Goal: Information Seeking & Learning: Understand process/instructions

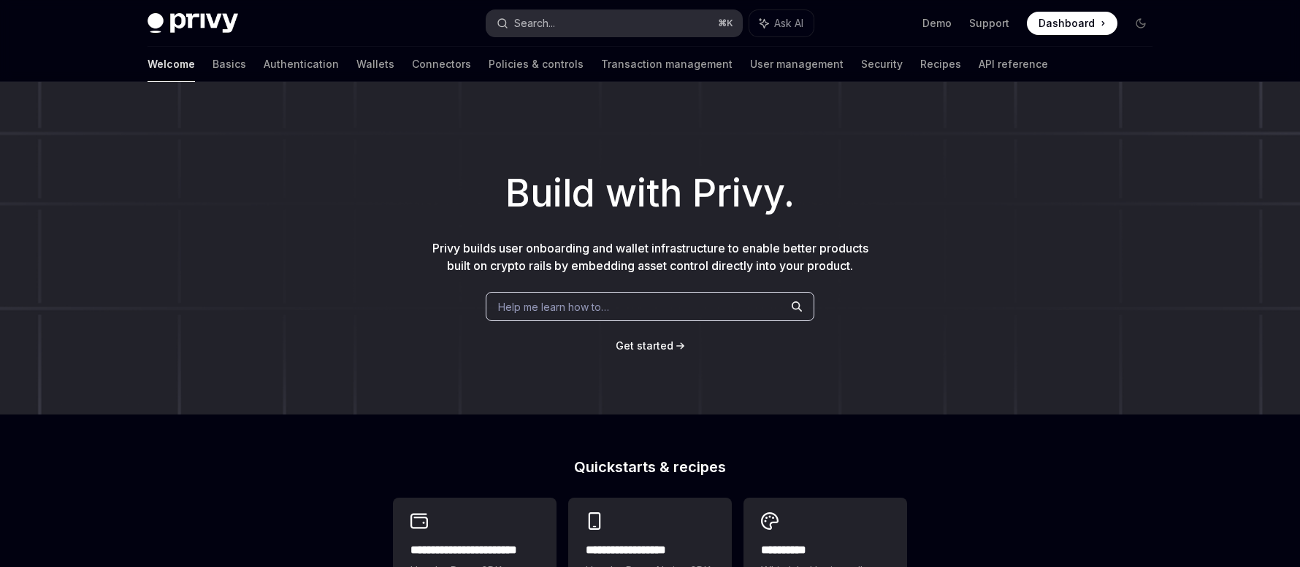
click at [575, 20] on button "Search... ⌘ K" at bounding box center [614, 23] width 256 height 26
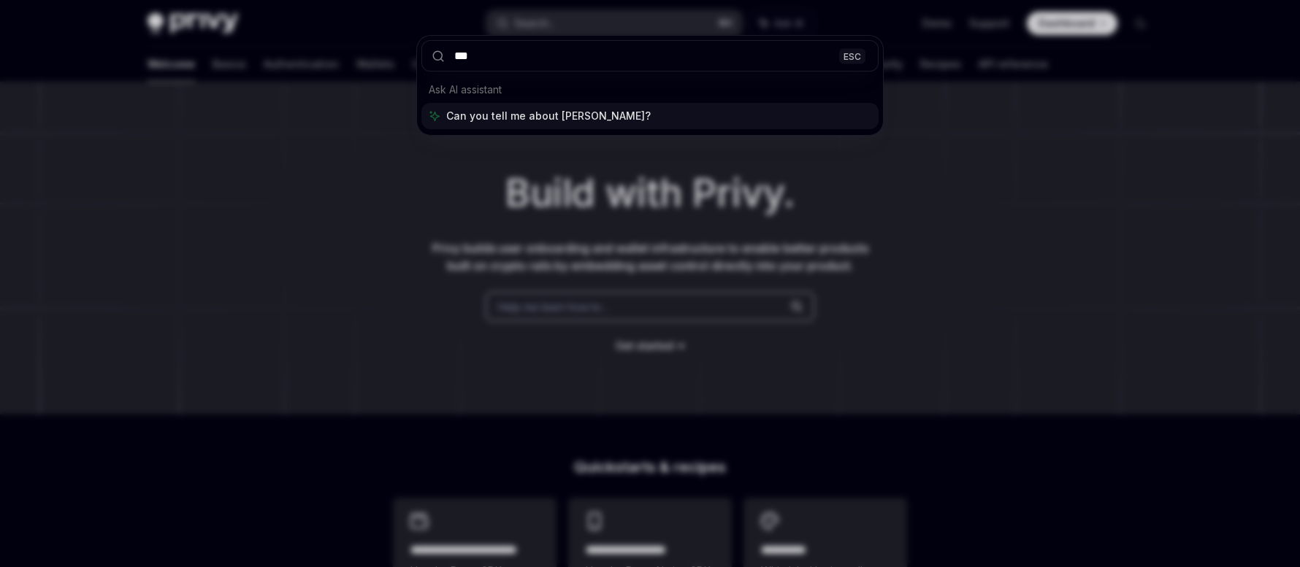
type input "****"
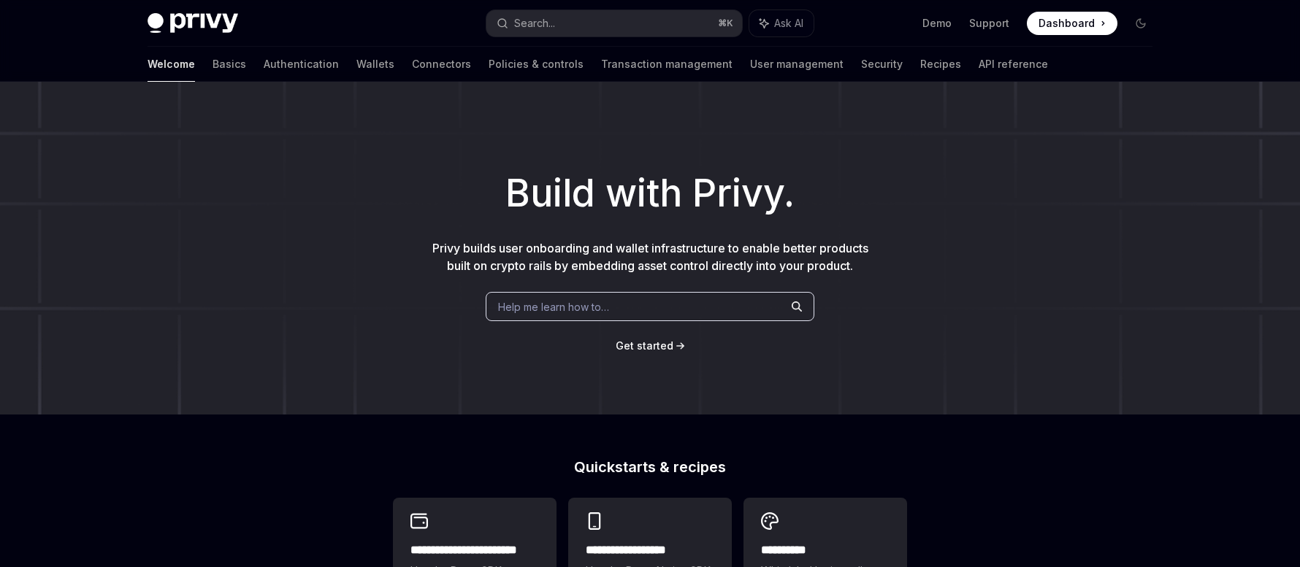
type textarea "*"
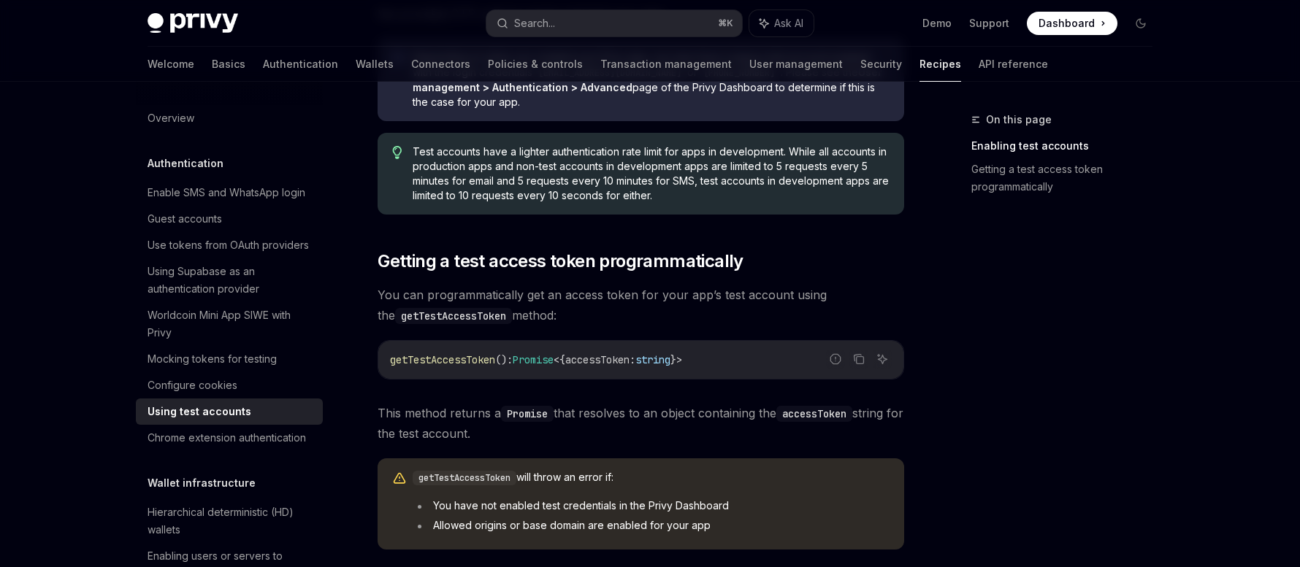
scroll to position [760, 0]
click at [860, 359] on icon "Copy the contents from the code block" at bounding box center [859, 357] width 12 height 12
click at [358, 256] on icon "Navigate to header" at bounding box center [357, 259] width 10 height 6
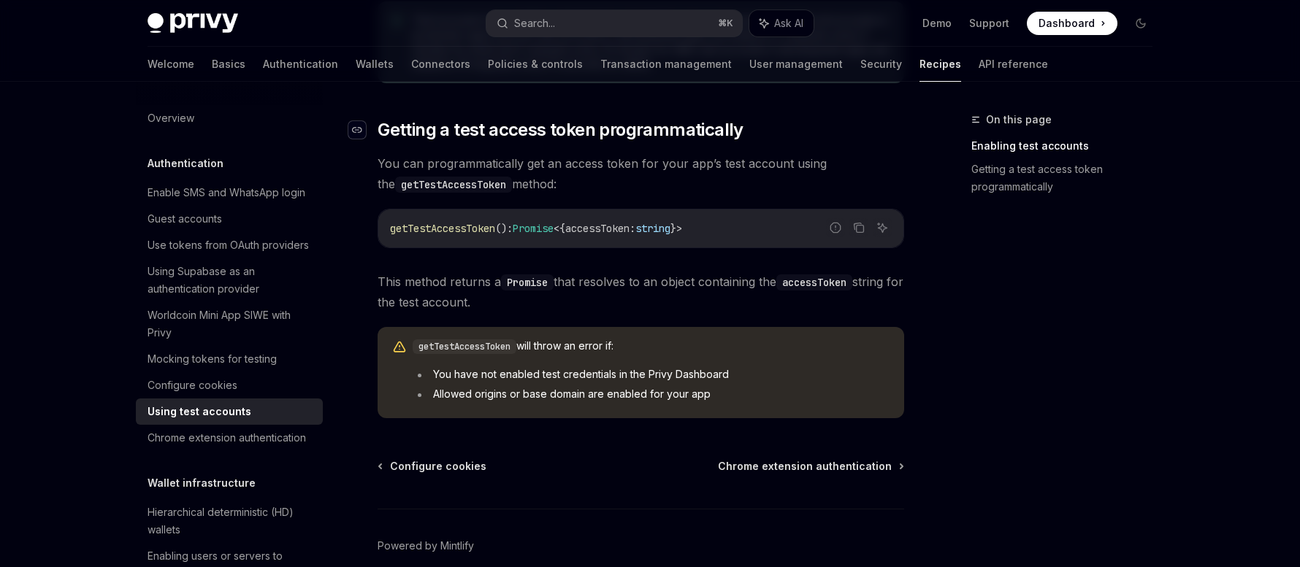
scroll to position [896, 0]
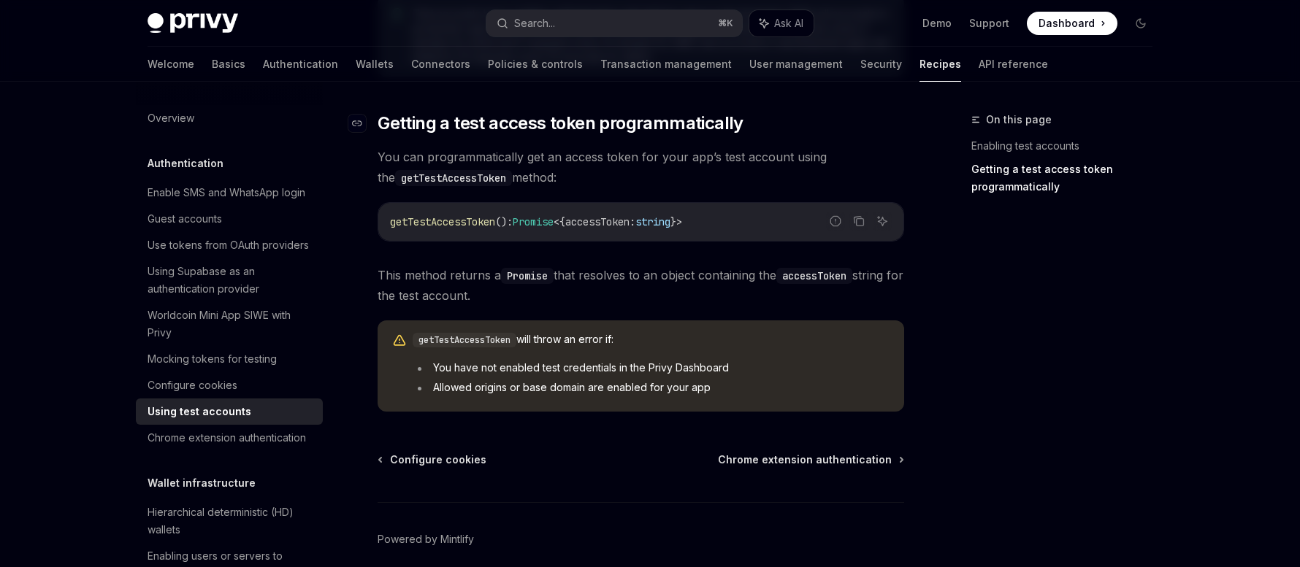
click at [368, 117] on link "​" at bounding box center [362, 123] width 29 height 23
click at [360, 115] on div "Navigate to header" at bounding box center [357, 124] width 18 height 18
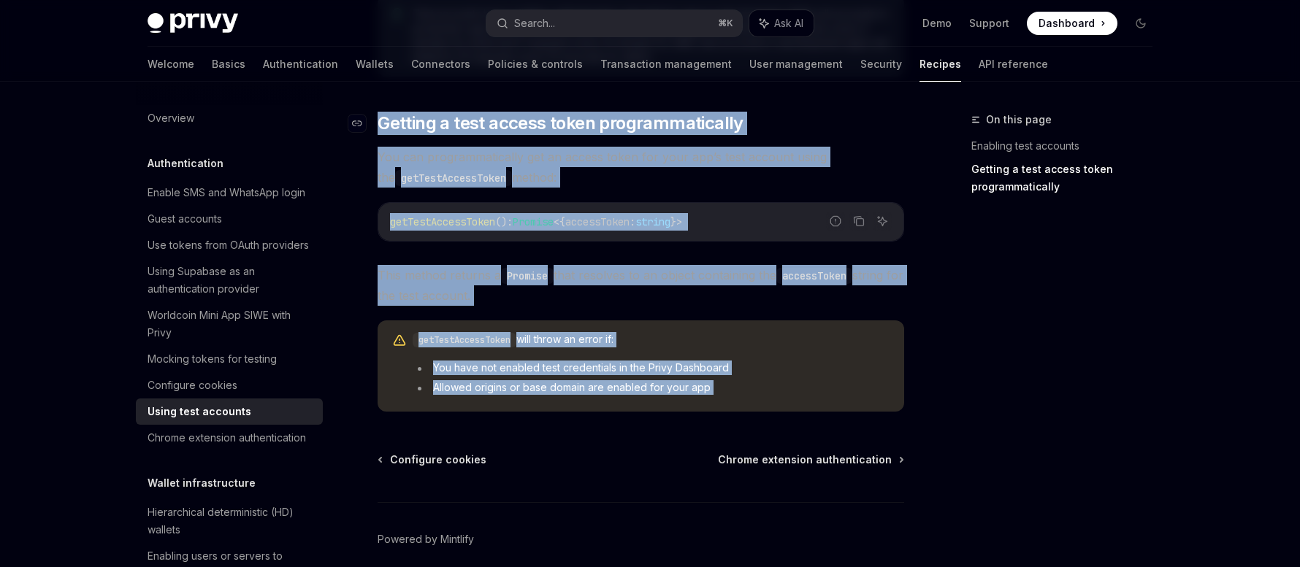
drag, startPoint x: 585, startPoint y: 429, endPoint x: 379, endPoint y: 126, distance: 365.8
copy div "Getting a test access token programmatically You can programmatically get an ac…"
click at [663, 291] on span "This method returns a Promise that resolves to an object containing the accessT…" at bounding box center [641, 285] width 527 height 41
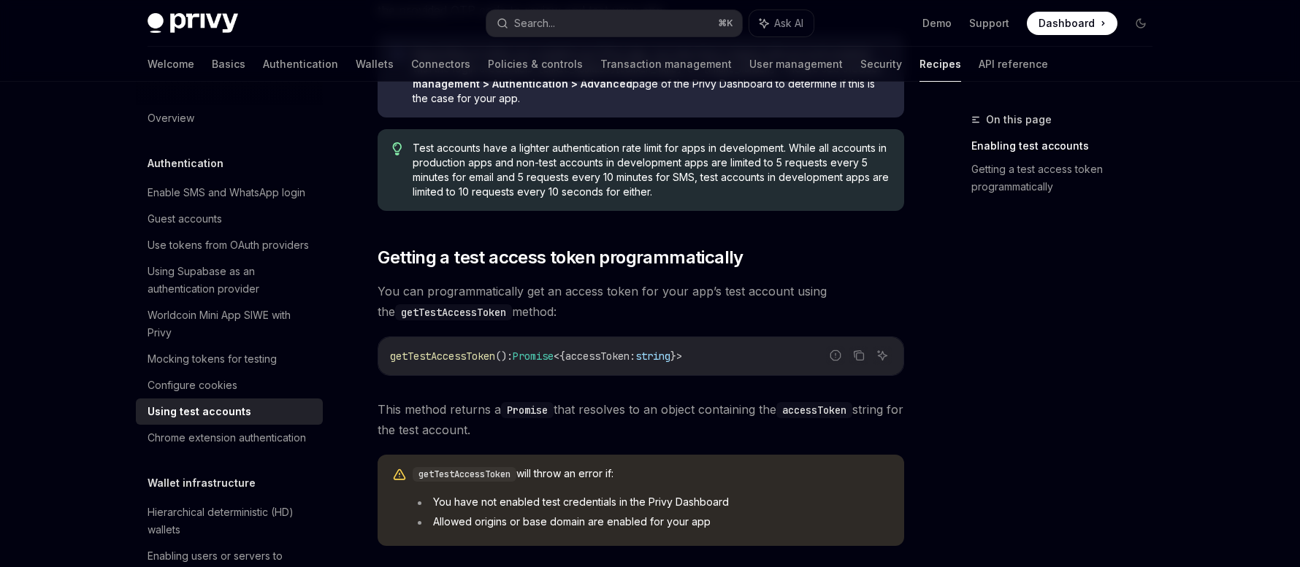
scroll to position [761, 0]
